Goal: Find specific page/section: Find specific page/section

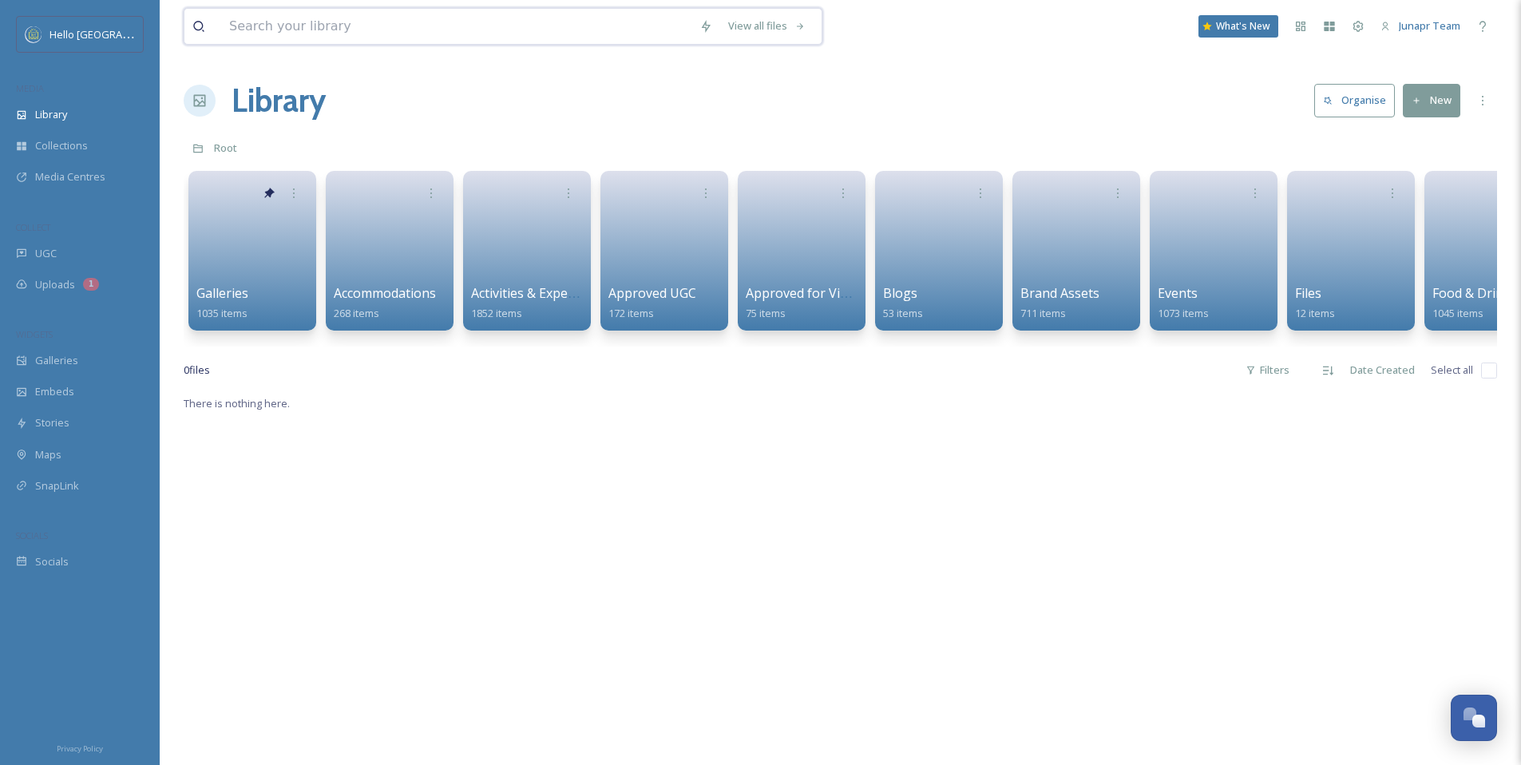
click at [361, 26] on input at bounding box center [456, 26] width 470 height 35
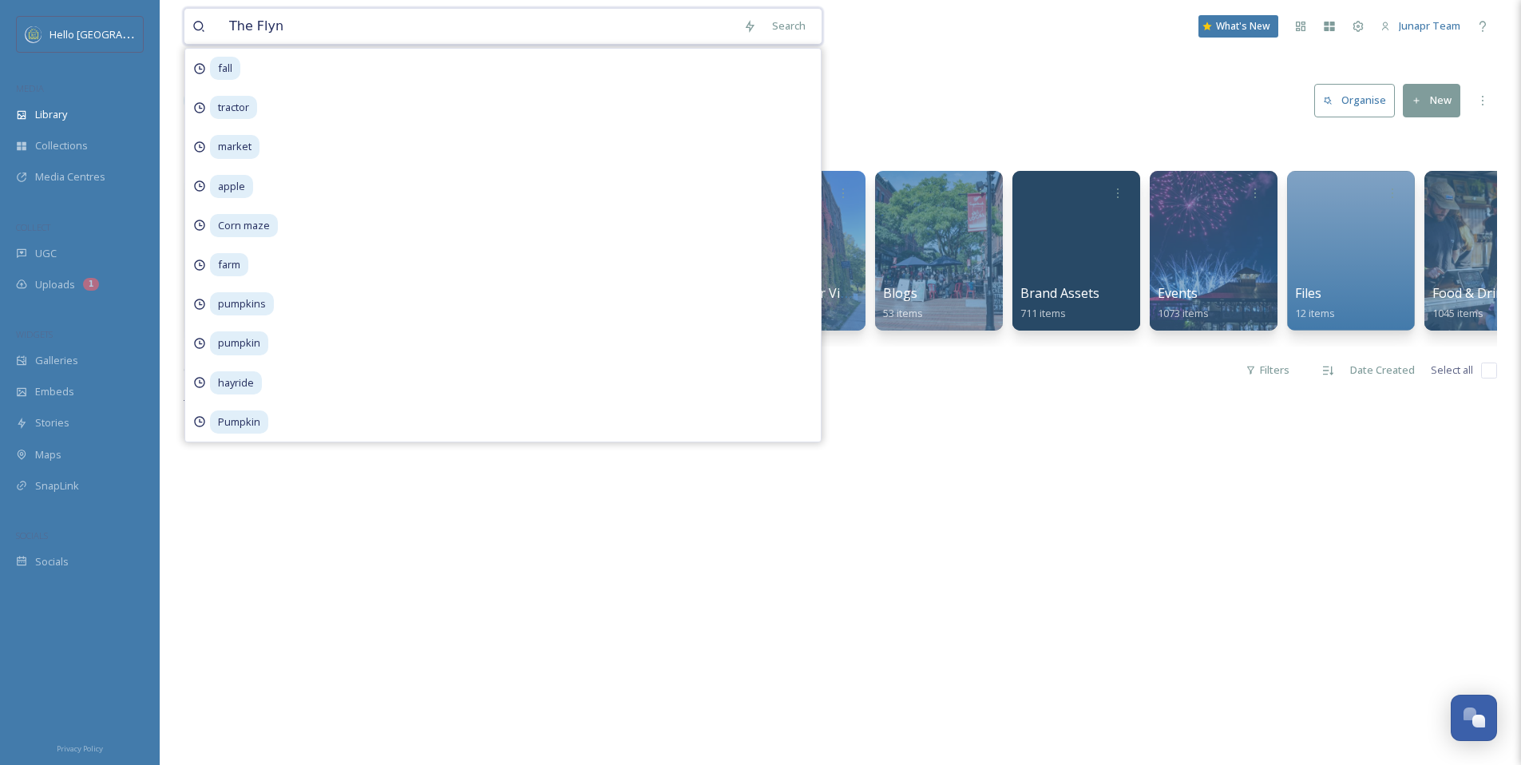
type input "The [PERSON_NAME]"
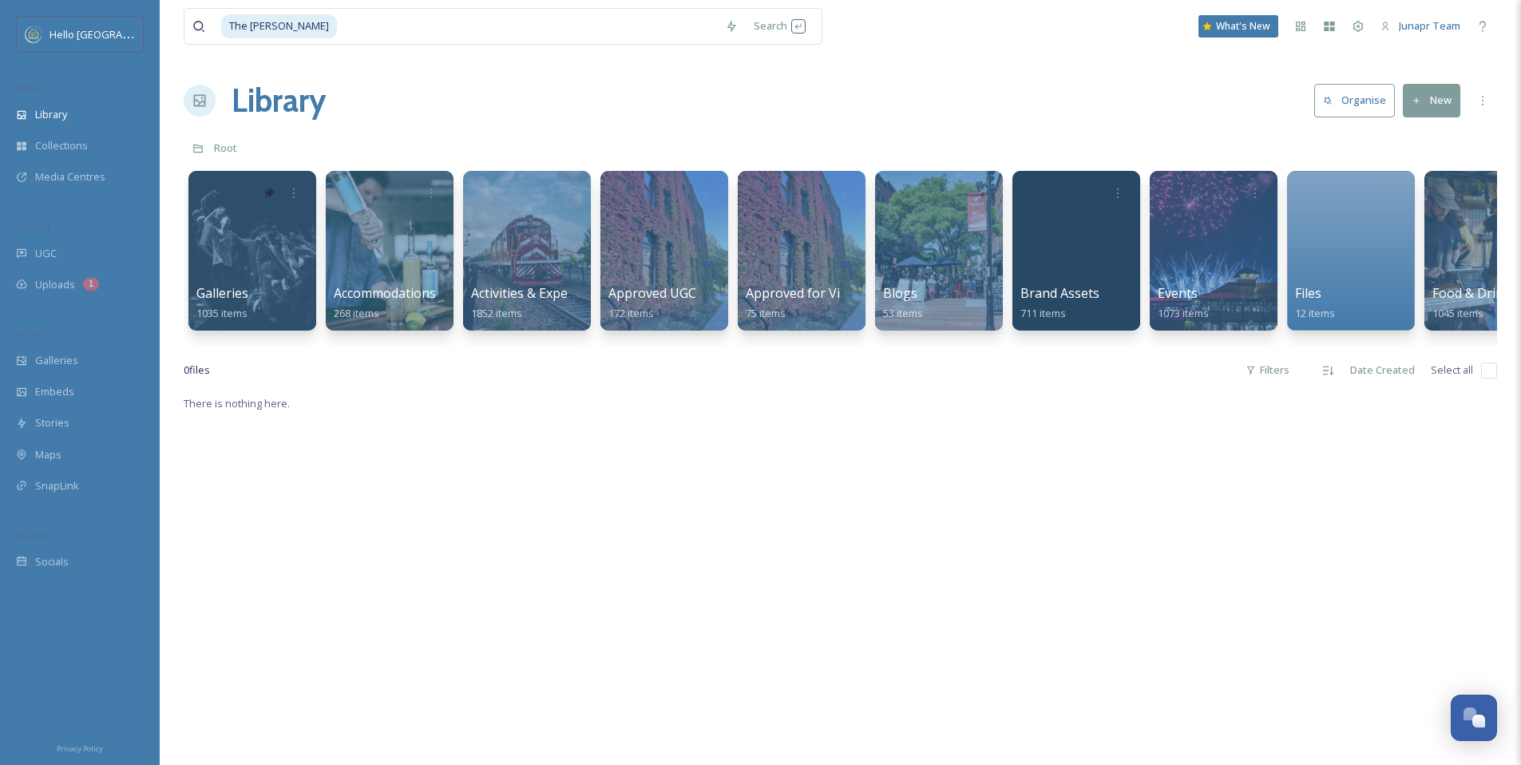
click at [1112, 620] on div "There is nothing here." at bounding box center [841, 776] width 1314 height 765
click at [378, 9] on input at bounding box center [528, 26] width 379 height 35
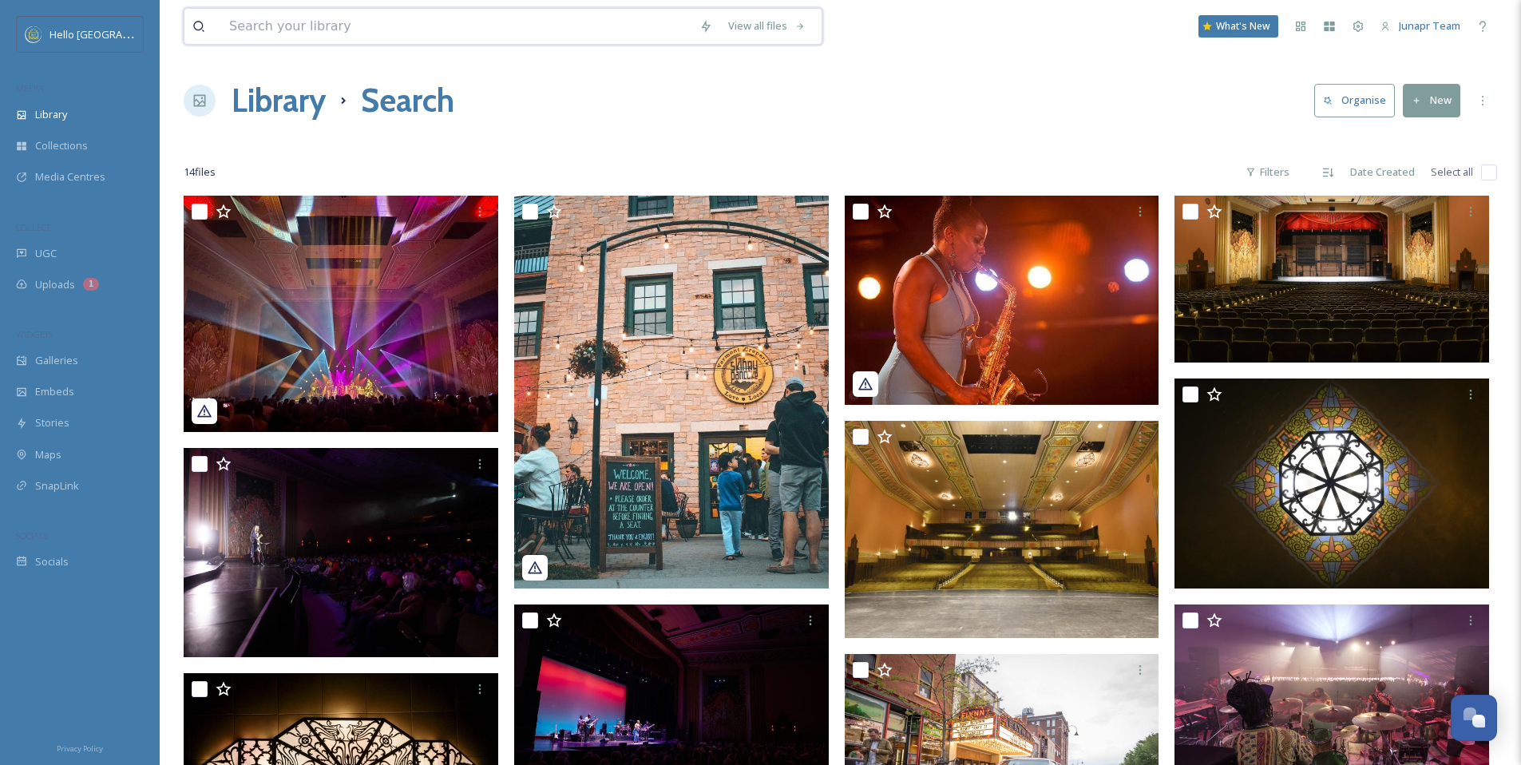
click at [355, 36] on input at bounding box center [456, 26] width 470 height 35
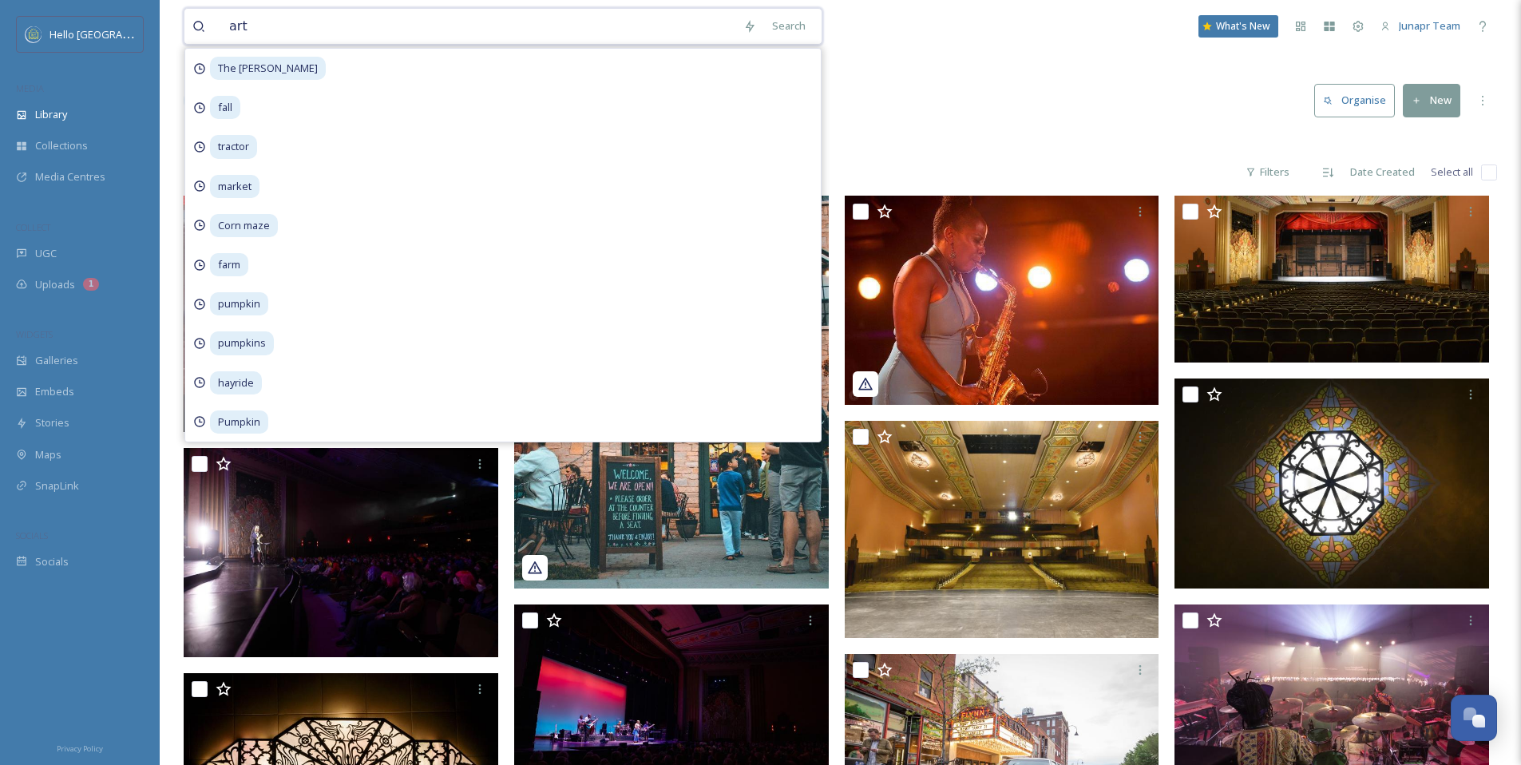
type input "arts"
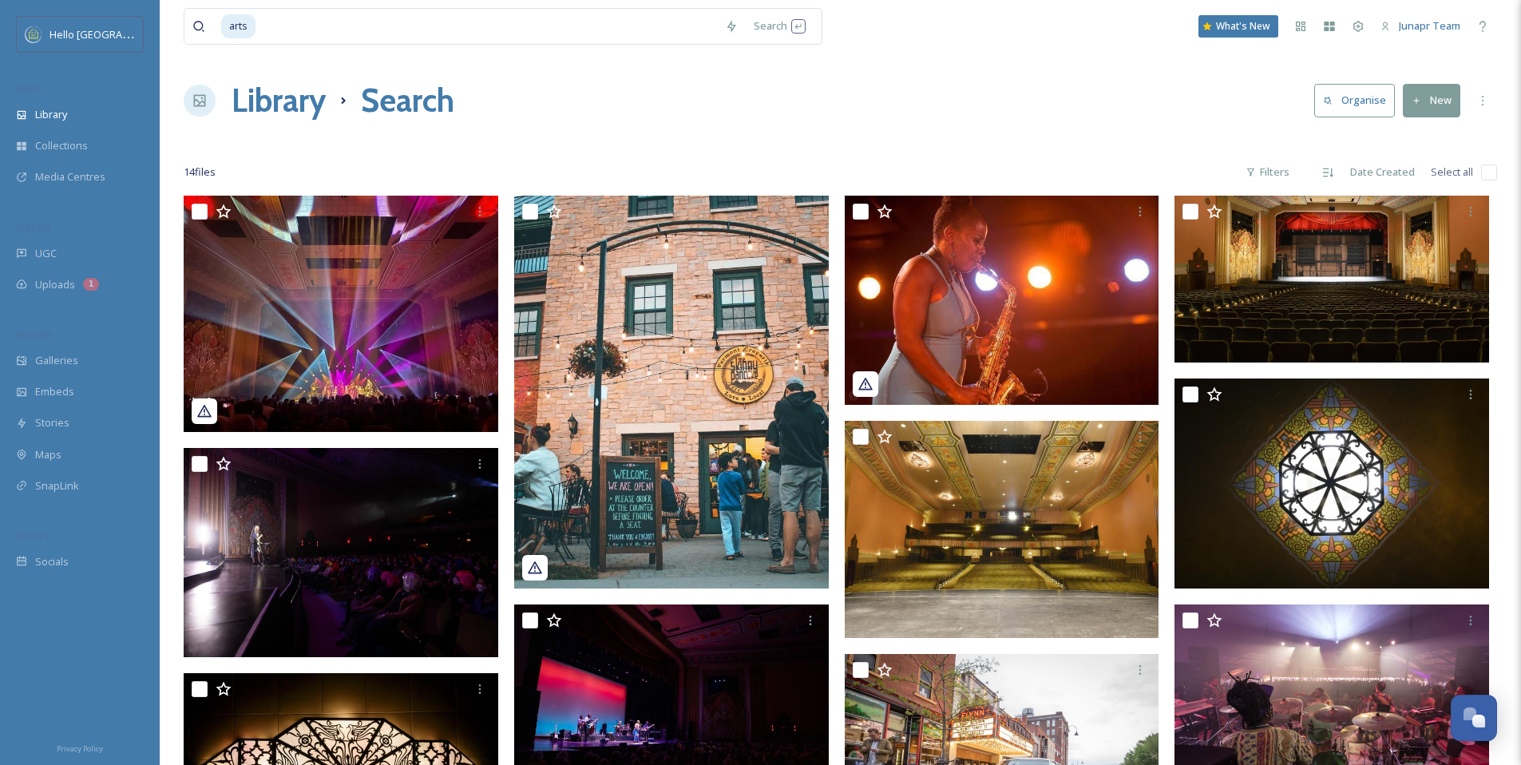
click at [962, 123] on div "Library Search Organise New" at bounding box center [841, 101] width 1314 height 48
click at [343, 21] on input at bounding box center [487, 26] width 460 height 35
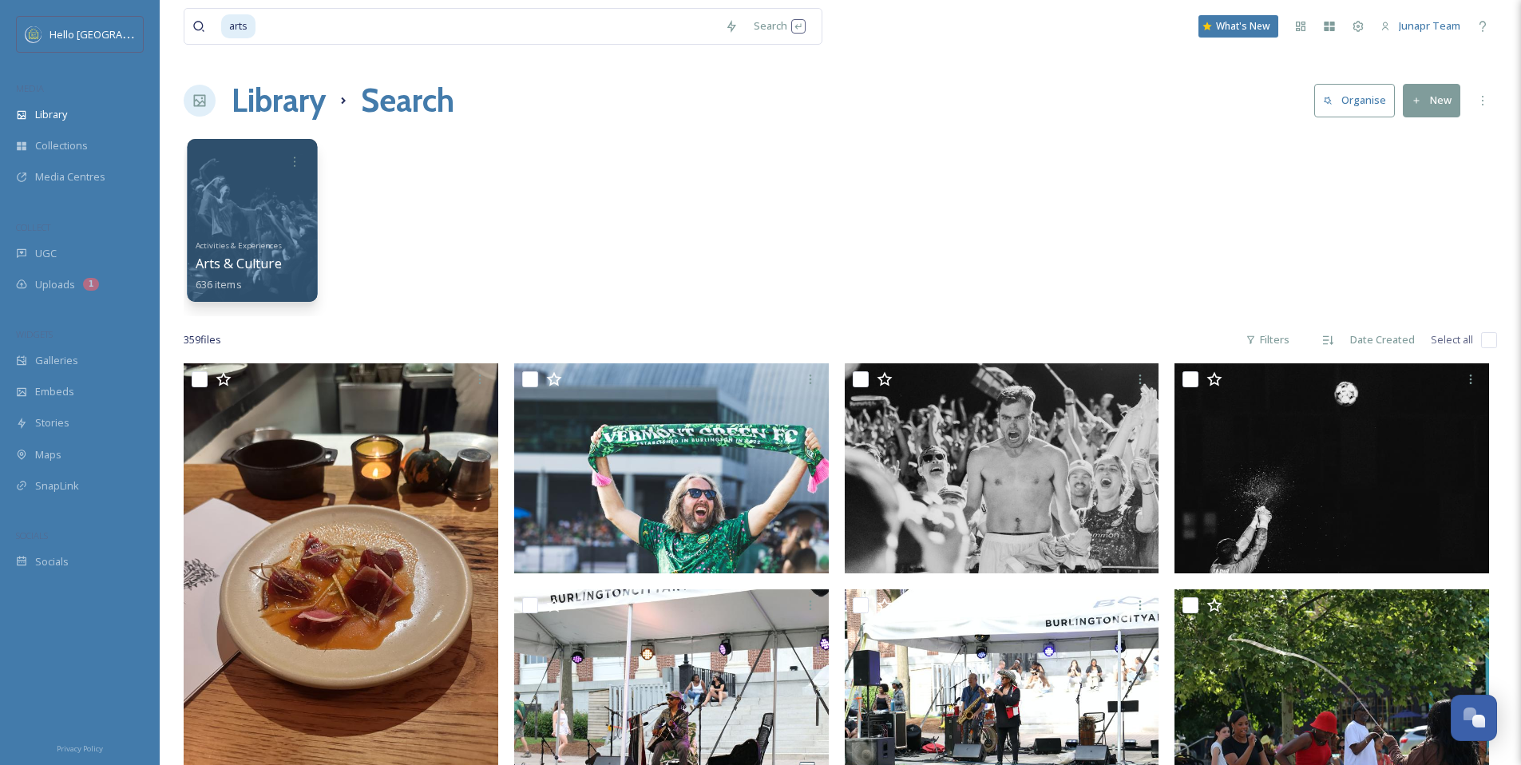
click at [235, 202] on div at bounding box center [252, 220] width 130 height 163
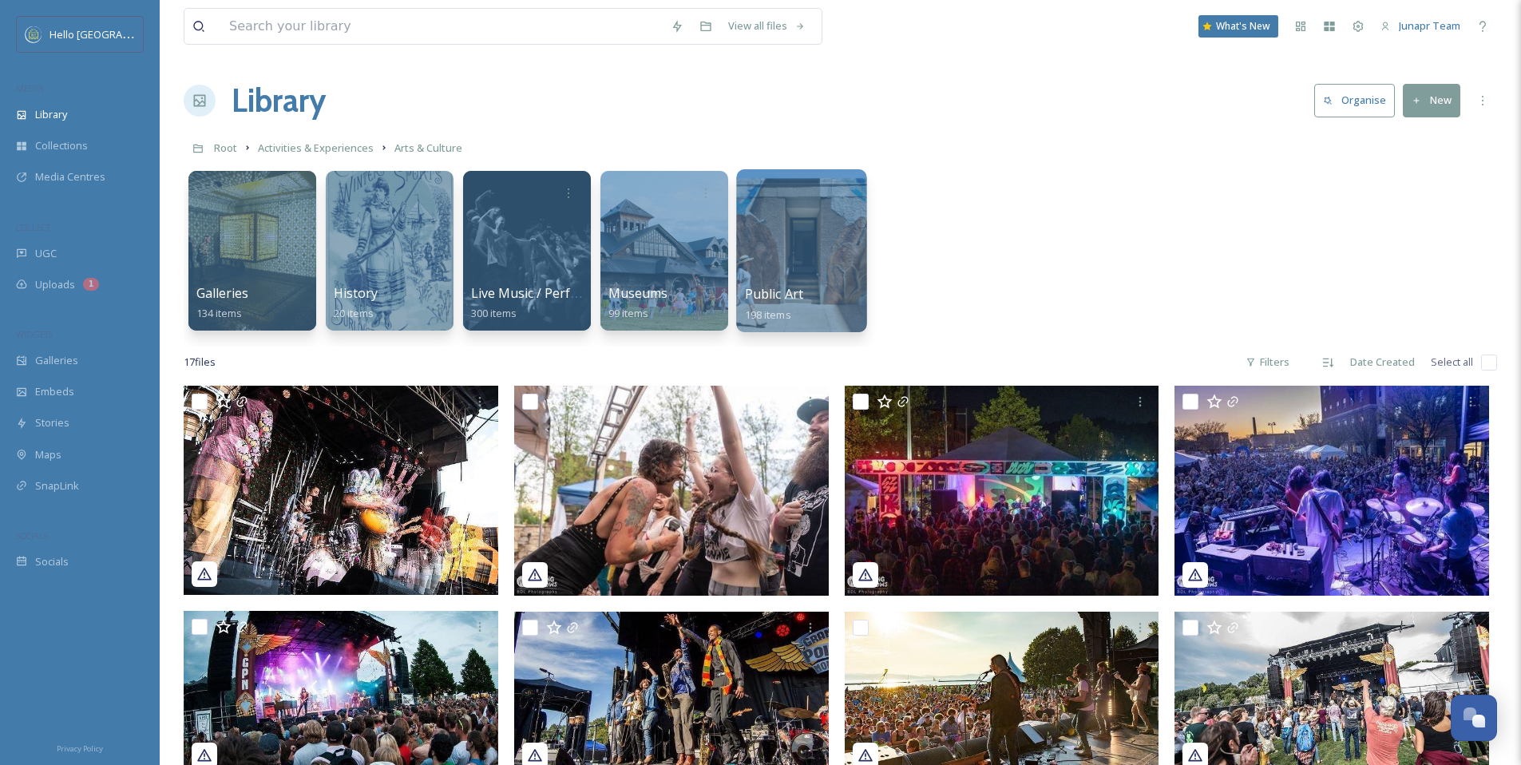
click at [791, 244] on div at bounding box center [801, 250] width 130 height 163
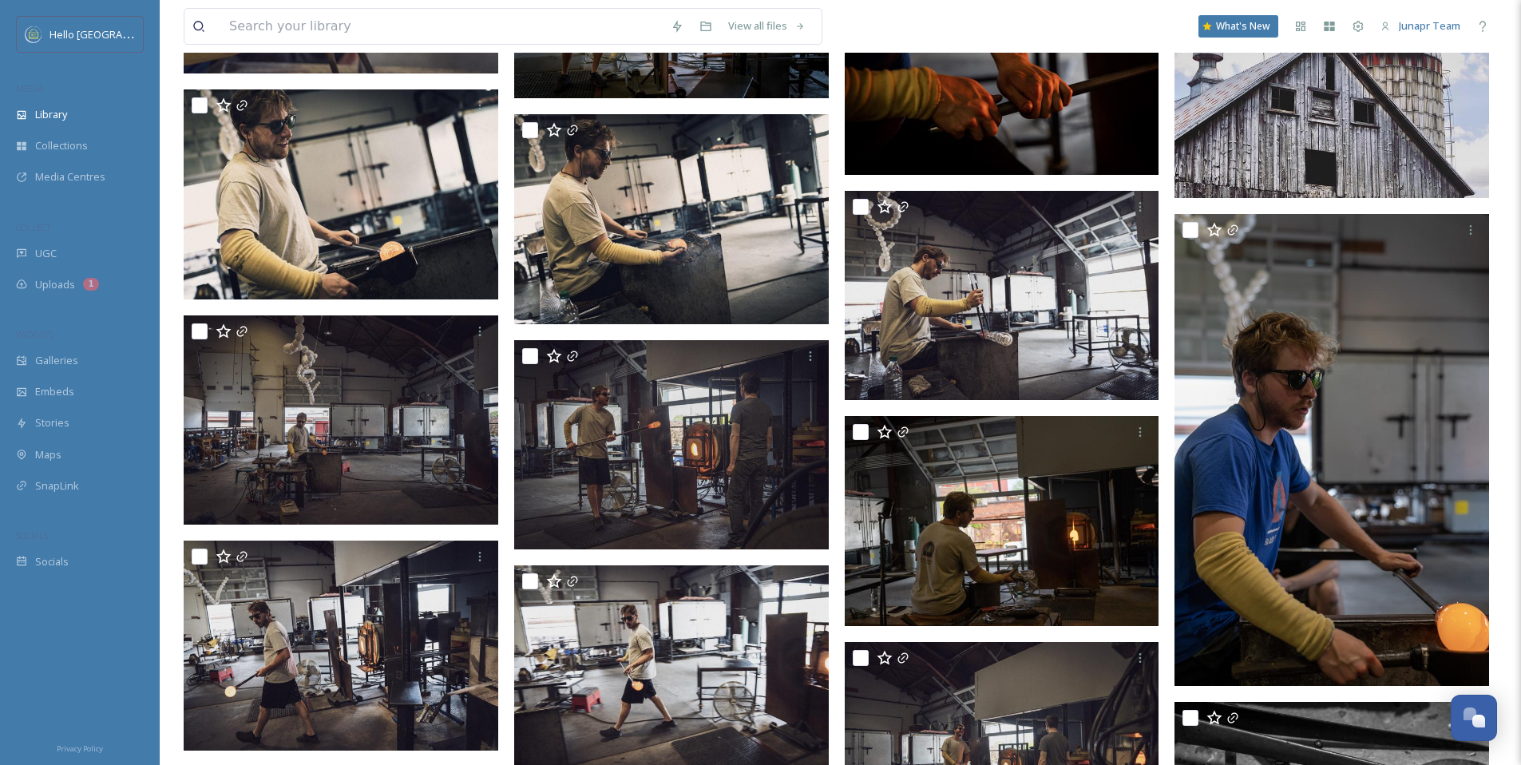
scroll to position [13452, 0]
